Goal: Task Accomplishment & Management: Manage account settings

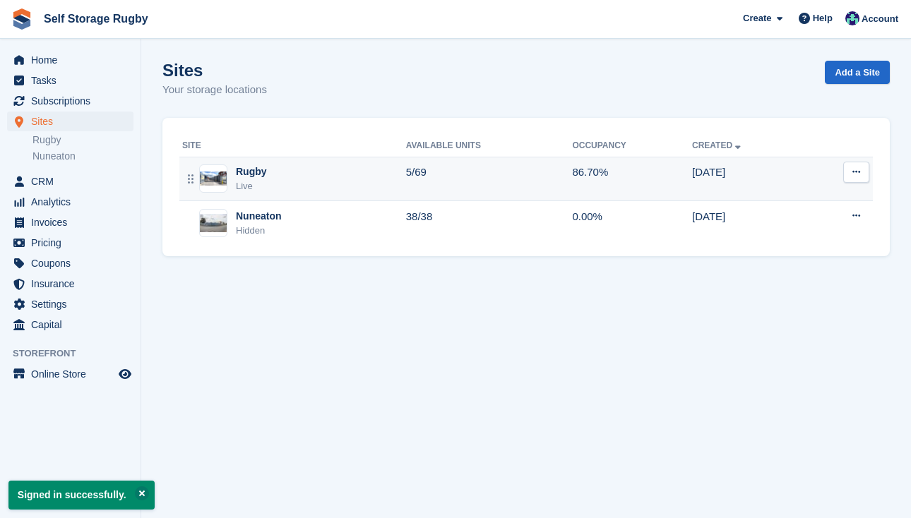
click at [243, 183] on div "Live" at bounding box center [251, 186] width 31 height 14
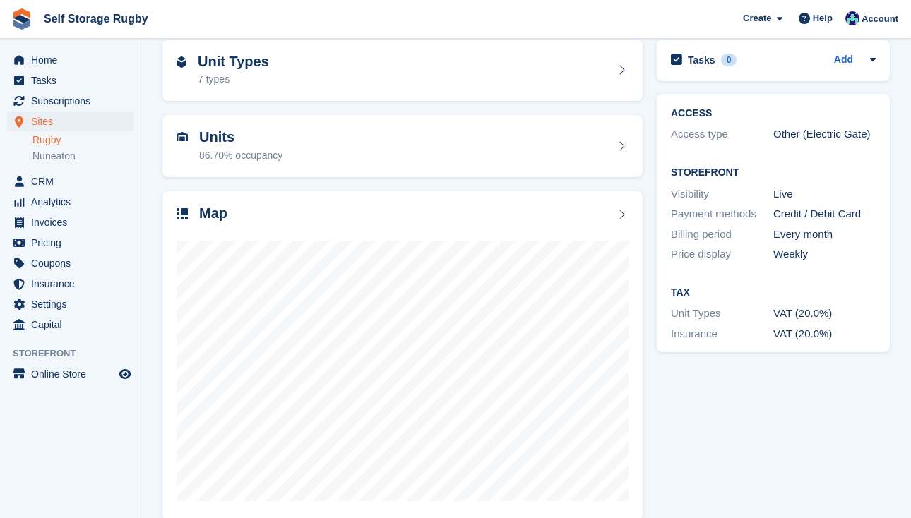
scroll to position [63, 0]
click at [150, 227] on section "Rugby View on Store Edit Site Unit Types 7 types Units 86.70% occupancy Map" at bounding box center [526, 238] width 770 height 603
click at [206, 82] on div "7 types" at bounding box center [233, 80] width 71 height 15
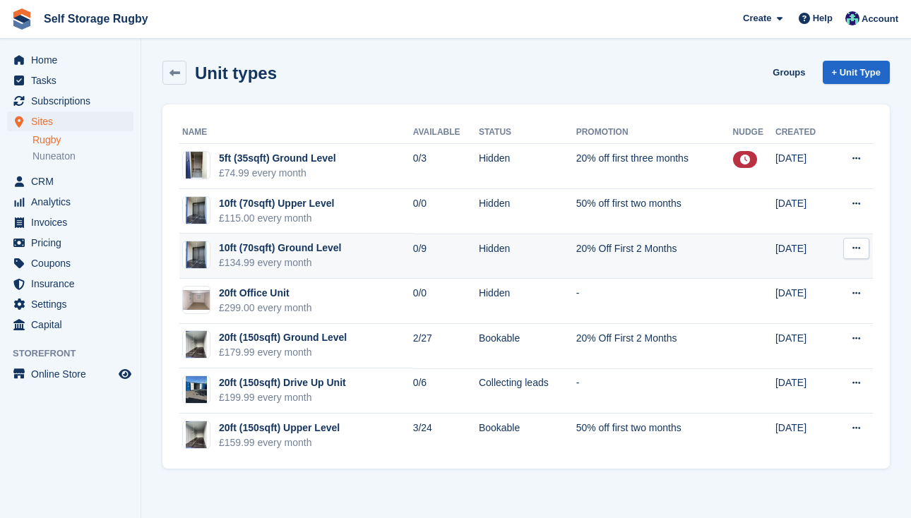
click at [328, 247] on div "10ft (70sqft) Ground Level" at bounding box center [280, 248] width 122 height 15
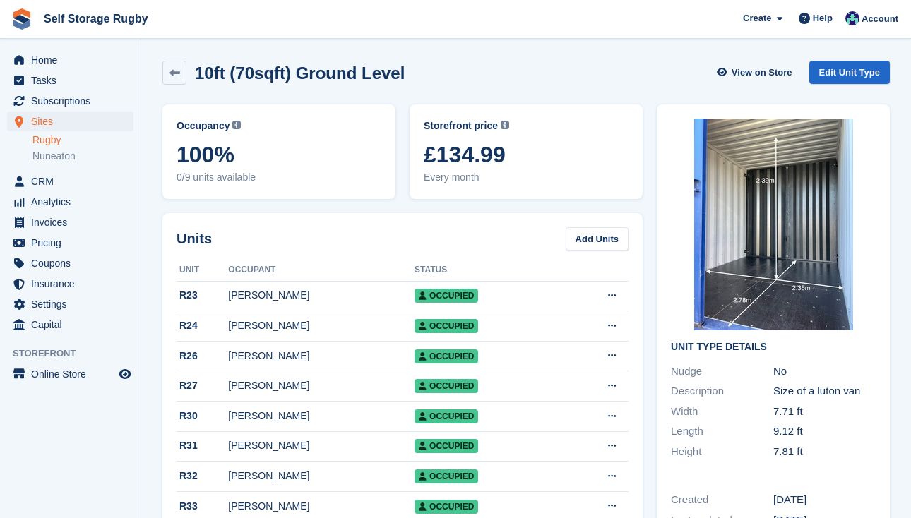
click at [647, 205] on div "Storefront price The price any visitor to your Storefront will be asked to pay.…" at bounding box center [525, 151] width 247 height 109
click at [825, 73] on link "Edit Unit Type" at bounding box center [849, 72] width 80 height 23
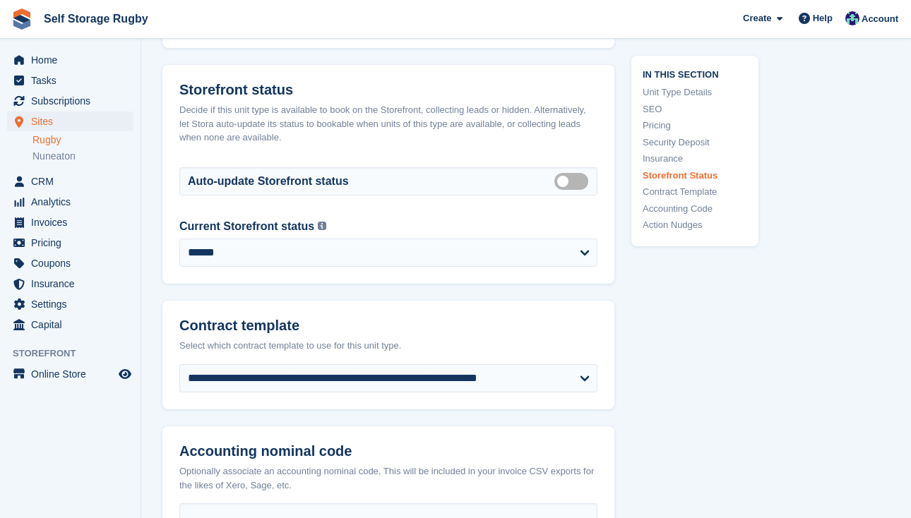
scroll to position [2288, 0]
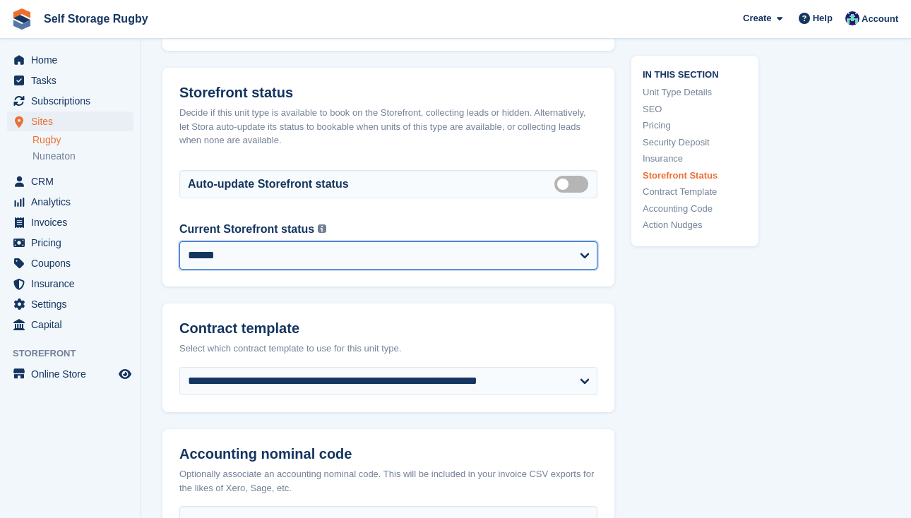
select select "**********"
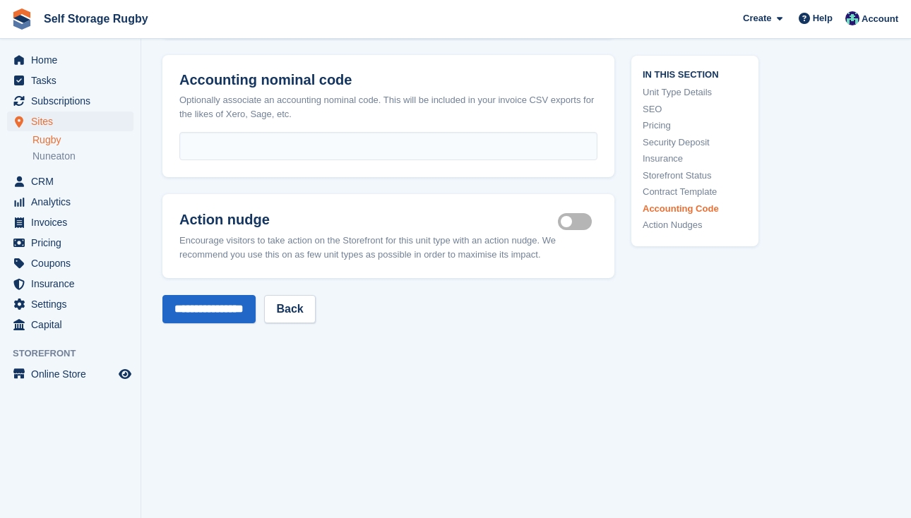
scroll to position [2705, 0]
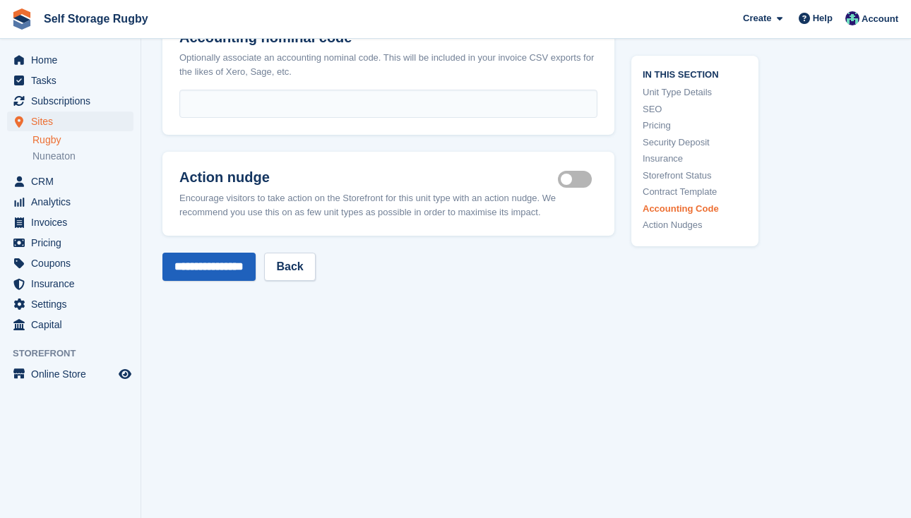
click at [233, 253] on input "**********" at bounding box center [208, 267] width 93 height 28
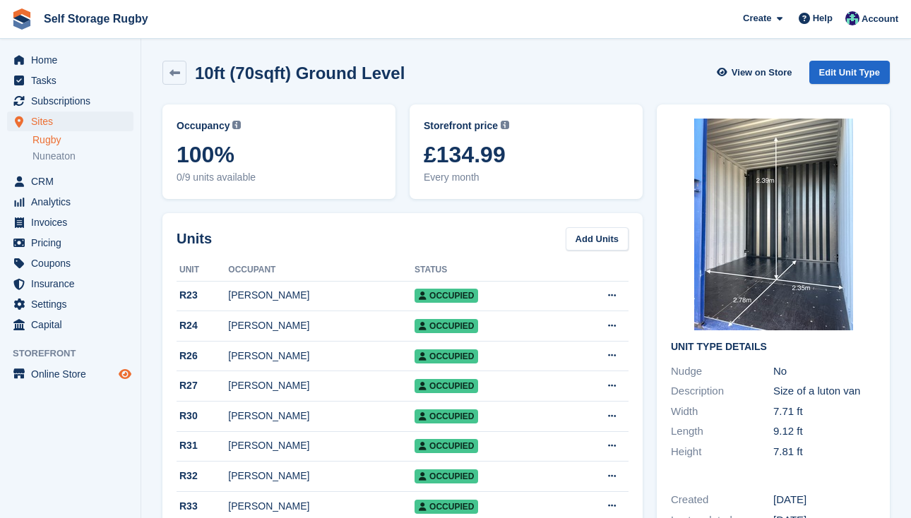
click at [126, 371] on icon "Preview store" at bounding box center [125, 374] width 13 height 11
click at [820, 78] on link "Edit Unit Type" at bounding box center [849, 72] width 80 height 23
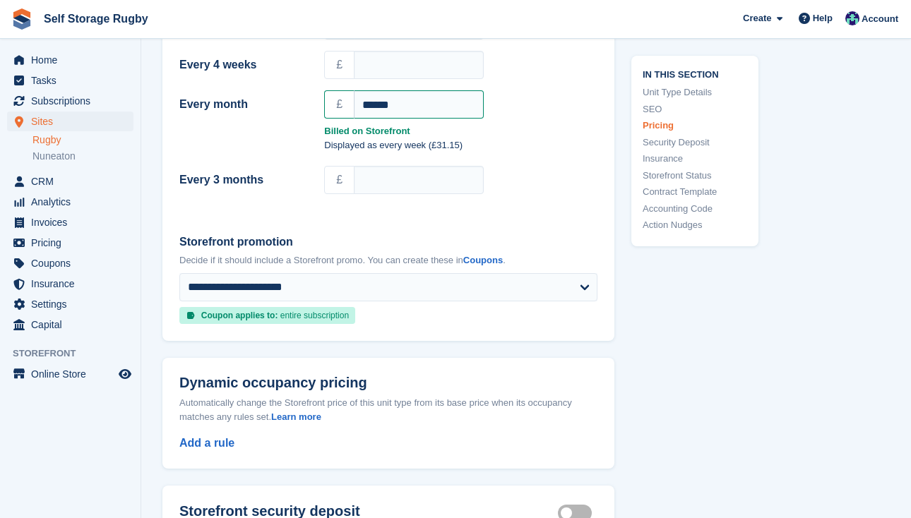
scroll to position [1502, 0]
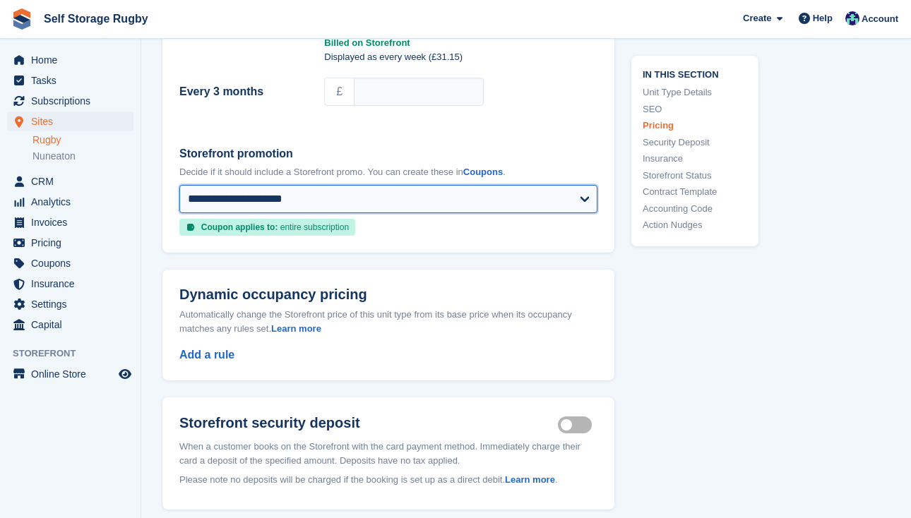
select select
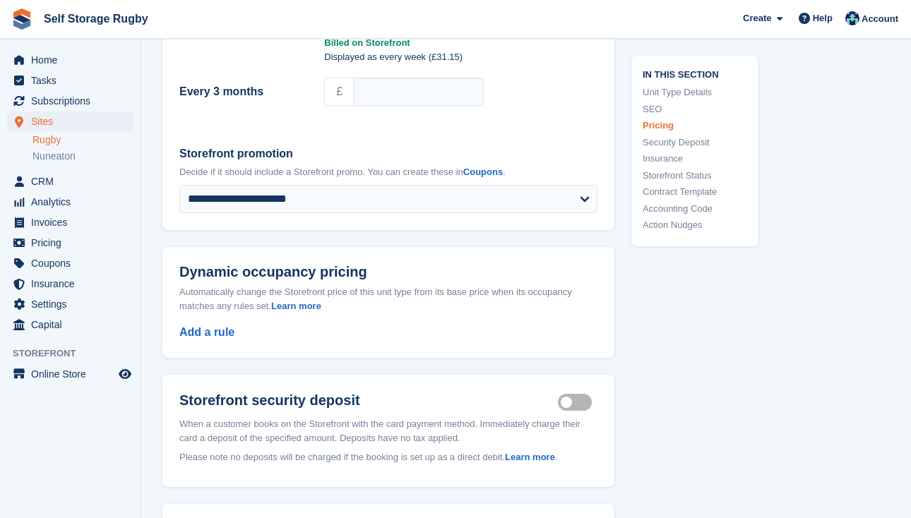
click at [615, 185] on div "In this section Unit Type Details SEO Pricing Security Deposit Insurance Storef…" at bounding box center [686, 174] width 144 height 3116
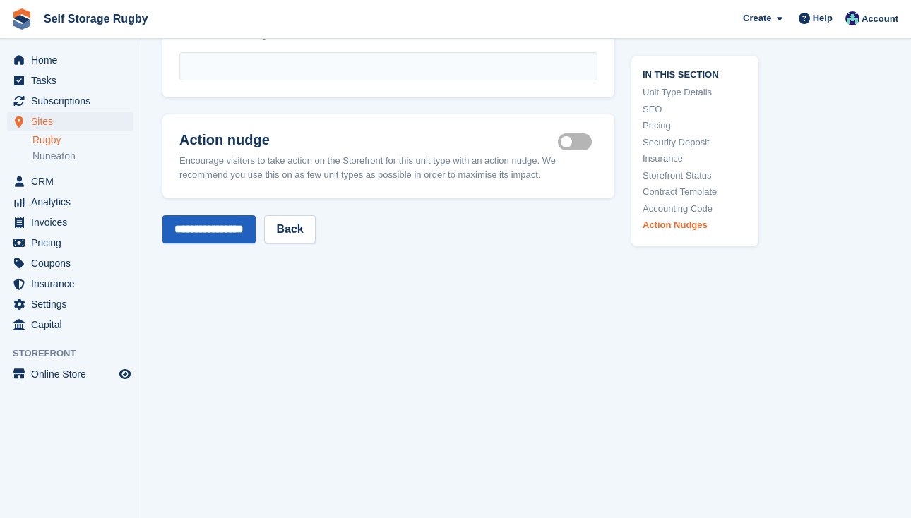
scroll to position [2718, 0]
click at [256, 217] on input "**********" at bounding box center [208, 231] width 93 height 28
